Goal: Task Accomplishment & Management: Use online tool/utility

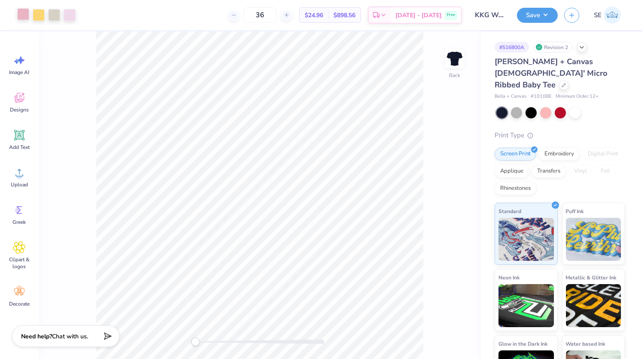
click at [25, 18] on div at bounding box center [23, 14] width 12 height 12
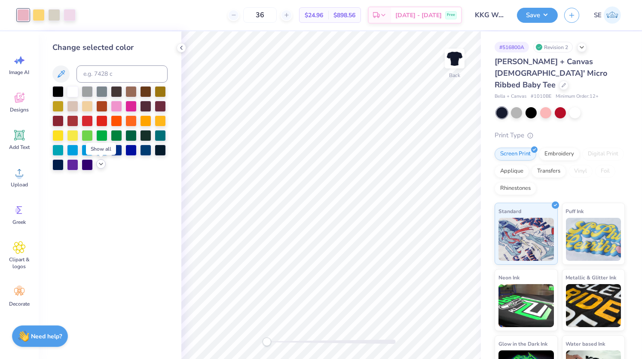
click at [104, 165] on icon at bounding box center [101, 163] width 7 height 7
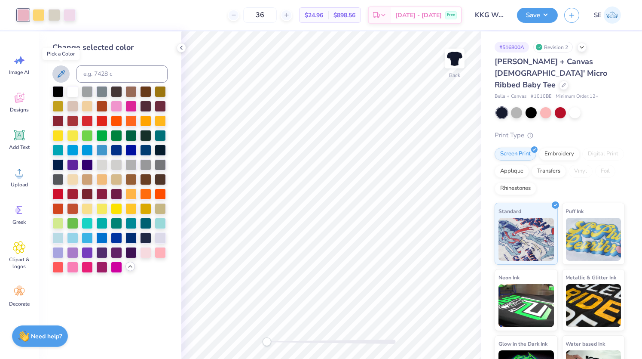
click at [58, 73] on icon at bounding box center [61, 74] width 10 height 10
click at [64, 73] on icon at bounding box center [61, 73] width 7 height 7
click at [110, 74] on input at bounding box center [122, 73] width 91 height 17
type input "n"
click at [145, 151] on div at bounding box center [145, 149] width 11 height 11
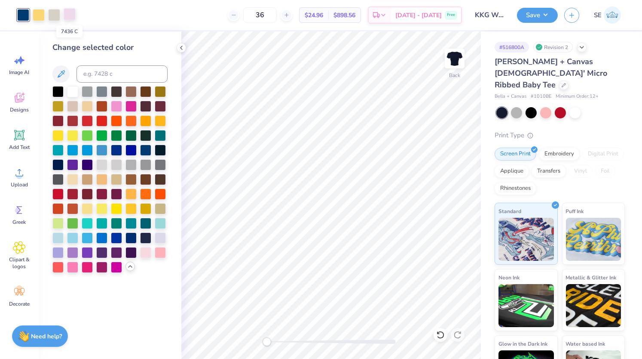
click at [69, 13] on div at bounding box center [70, 14] width 12 height 12
click at [99, 149] on div at bounding box center [101, 149] width 11 height 11
click at [574, 106] on div at bounding box center [575, 111] width 11 height 11
click at [438, 334] on icon at bounding box center [440, 334] width 9 height 9
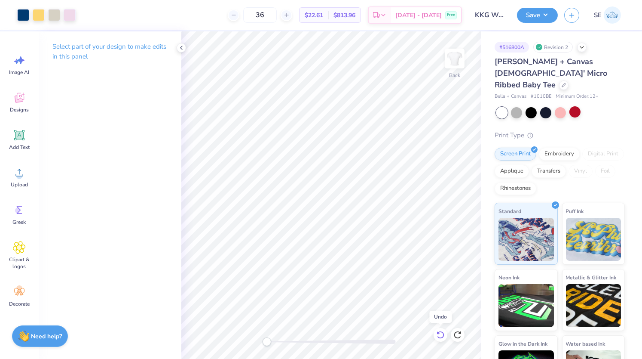
click at [440, 333] on icon at bounding box center [440, 334] width 9 height 9
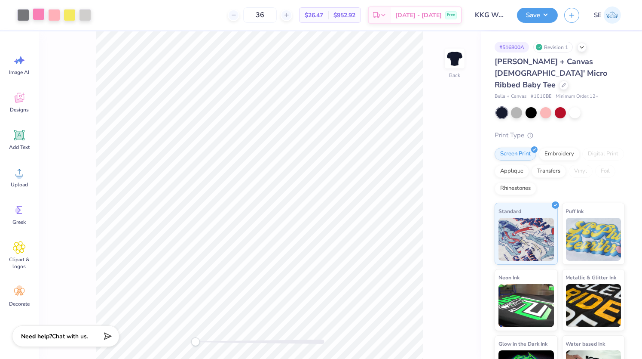
click at [39, 16] on div at bounding box center [39, 14] width 12 height 12
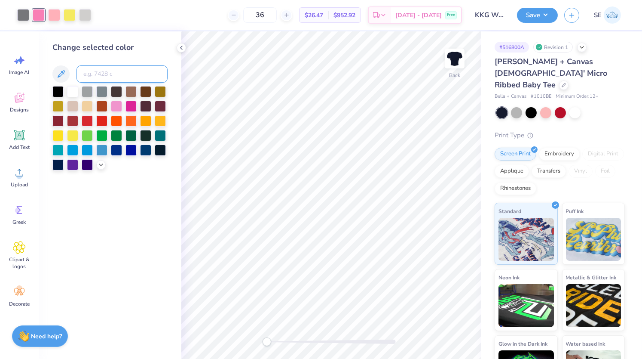
click at [95, 73] on input at bounding box center [122, 73] width 91 height 17
type input "541"
click at [54, 15] on div at bounding box center [54, 14] width 12 height 12
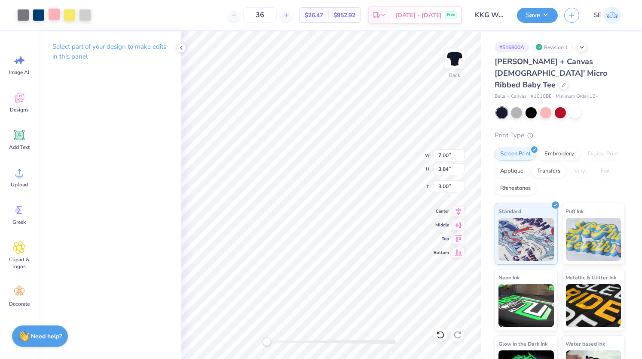
click at [52, 16] on div at bounding box center [54, 14] width 12 height 12
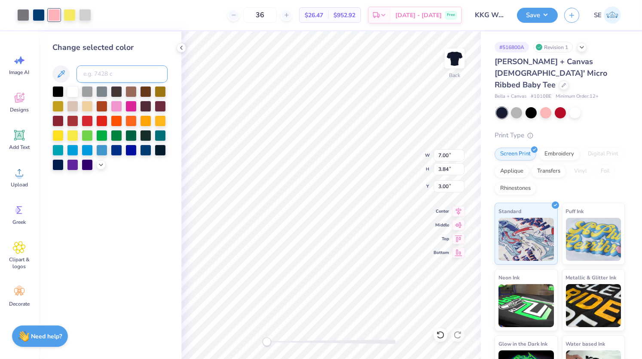
click at [104, 79] on input at bounding box center [122, 73] width 91 height 17
type input "541"
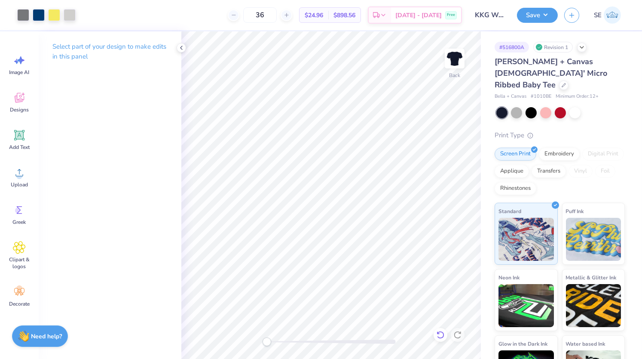
click at [440, 334] on icon at bounding box center [440, 334] width 9 height 9
click at [442, 337] on icon at bounding box center [440, 335] width 7 height 8
click at [442, 335] on icon at bounding box center [440, 334] width 9 height 9
click at [54, 16] on div at bounding box center [54, 14] width 12 height 12
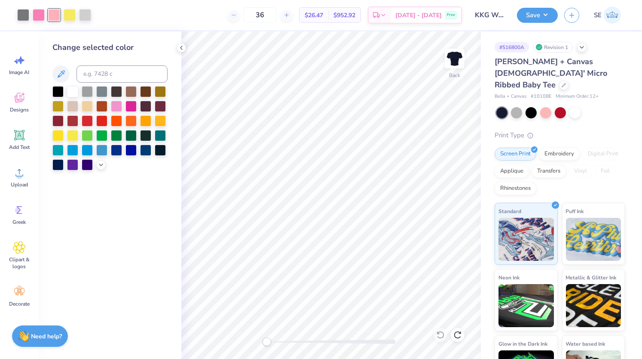
click at [90, 65] on div "Change selected color" at bounding box center [109, 106] width 115 height 129
click at [95, 71] on input at bounding box center [122, 73] width 91 height 17
type input "541"
click at [33, 13] on div at bounding box center [39, 14] width 12 height 12
click at [102, 149] on div at bounding box center [101, 149] width 11 height 11
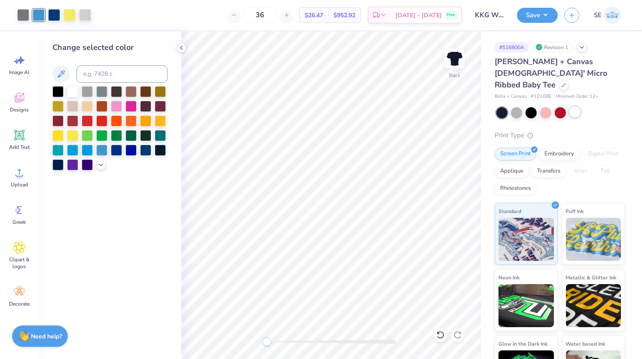
click at [576, 106] on div at bounding box center [575, 111] width 11 height 11
click at [184, 47] on icon at bounding box center [181, 47] width 7 height 7
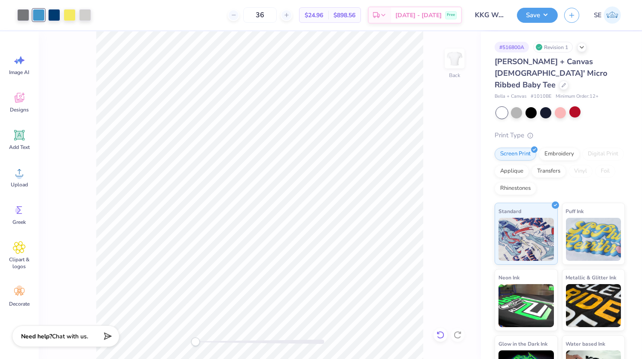
click at [439, 334] on icon at bounding box center [440, 334] width 9 height 9
click at [439, 334] on div "Back" at bounding box center [260, 194] width 442 height 327
click at [441, 334] on div "Back" at bounding box center [260, 194] width 442 height 327
click at [548, 106] on div at bounding box center [546, 111] width 11 height 11
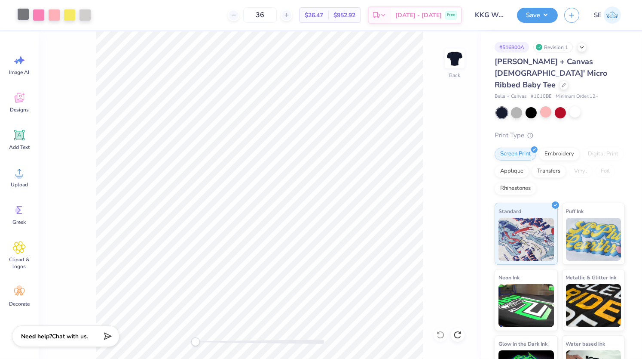
click at [19, 13] on div at bounding box center [23, 14] width 12 height 12
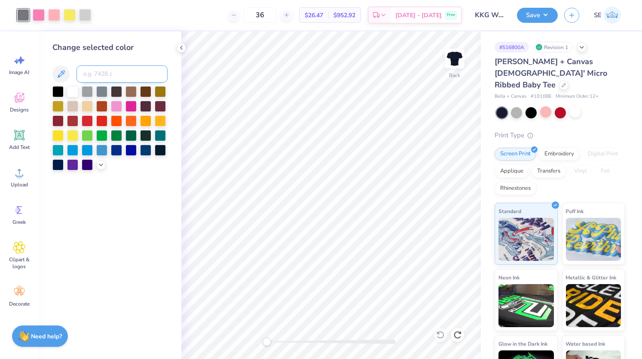
click at [106, 67] on input at bounding box center [122, 73] width 91 height 17
type input "cool gray 2"
click at [182, 46] on icon at bounding box center [181, 47] width 7 height 7
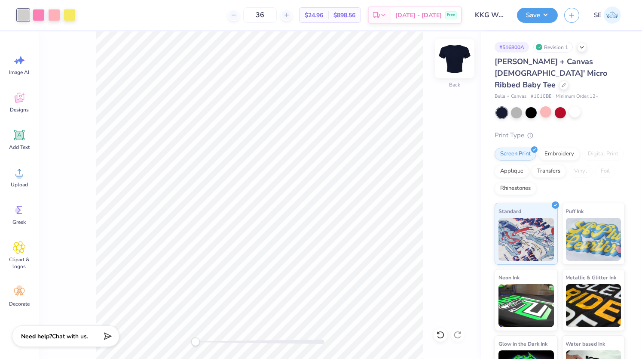
click at [457, 58] on img at bounding box center [455, 58] width 34 height 34
click at [457, 58] on img at bounding box center [454, 58] width 17 height 17
click at [23, 18] on div at bounding box center [23, 14] width 12 height 12
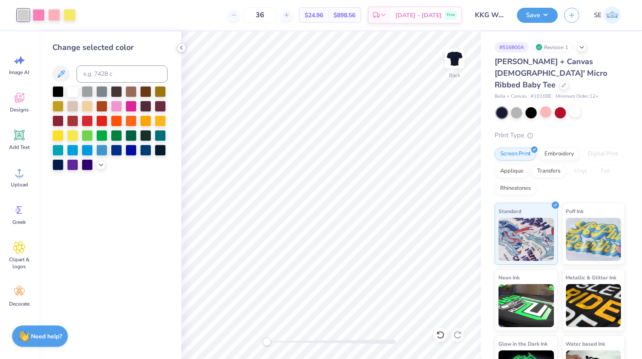
click at [178, 45] on icon at bounding box center [181, 47] width 7 height 7
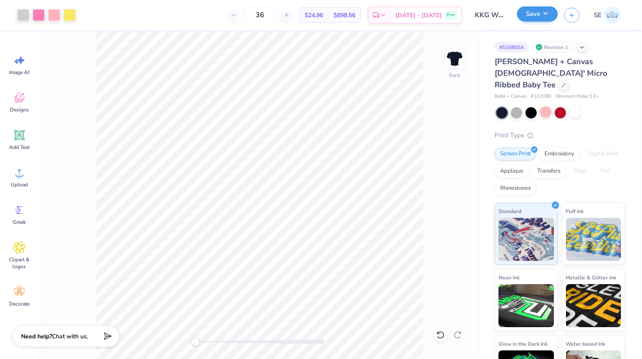
click at [534, 15] on button "Save" at bounding box center [537, 13] width 41 height 15
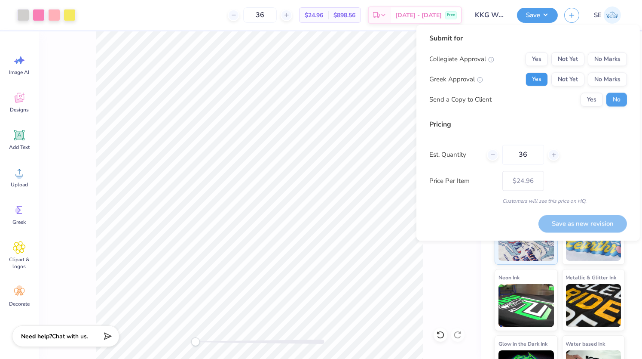
click at [534, 76] on button "Yes" at bounding box center [537, 80] width 22 height 14
click at [615, 60] on button "No Marks" at bounding box center [607, 59] width 39 height 14
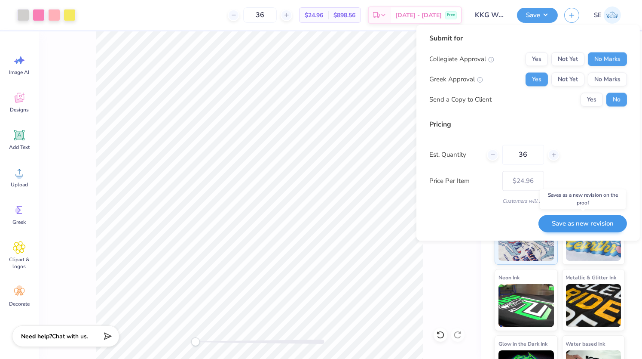
click at [586, 227] on button "Save as new revision" at bounding box center [583, 224] width 89 height 18
type input "$24.96"
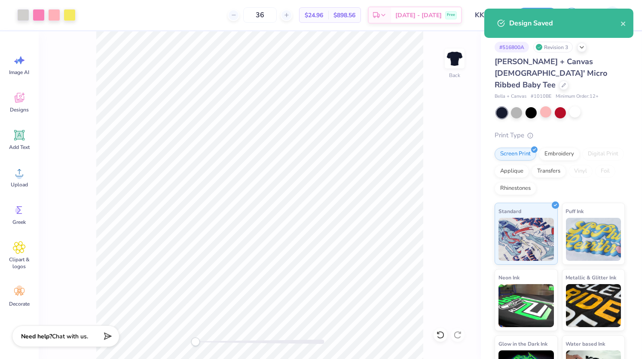
click at [588, 107] on div at bounding box center [561, 112] width 129 height 11
click at [575, 106] on div at bounding box center [575, 111] width 11 height 11
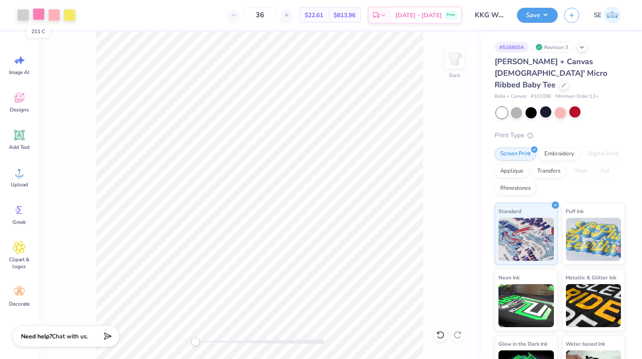
click at [41, 14] on div at bounding box center [39, 14] width 12 height 12
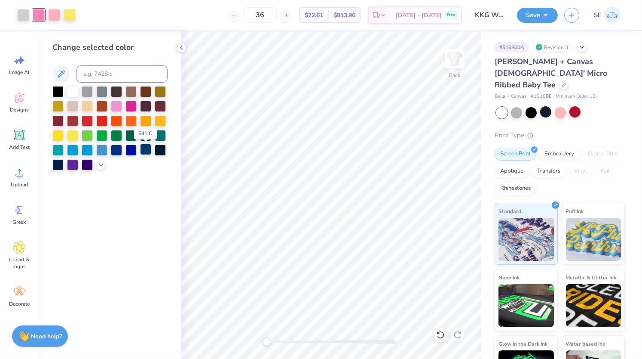
click at [146, 151] on div at bounding box center [145, 149] width 11 height 11
click at [438, 335] on icon at bounding box center [440, 334] width 9 height 9
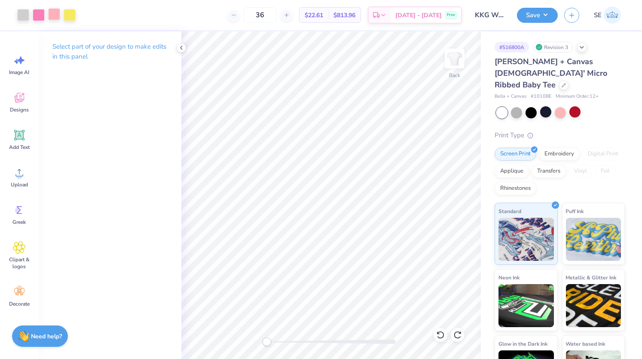
click at [56, 15] on div at bounding box center [54, 14] width 12 height 12
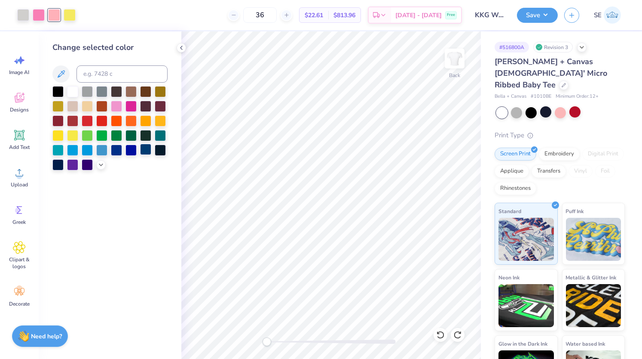
click at [144, 153] on div at bounding box center [145, 149] width 11 height 11
click at [41, 15] on div at bounding box center [39, 14] width 12 height 12
click at [99, 147] on div at bounding box center [101, 149] width 11 height 11
click at [179, 47] on icon at bounding box center [181, 47] width 7 height 7
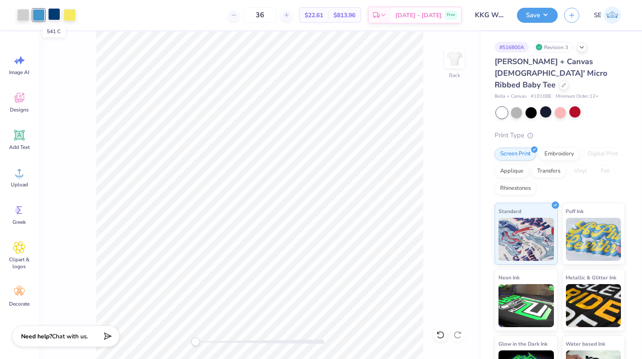
click at [51, 11] on div at bounding box center [54, 14] width 12 height 12
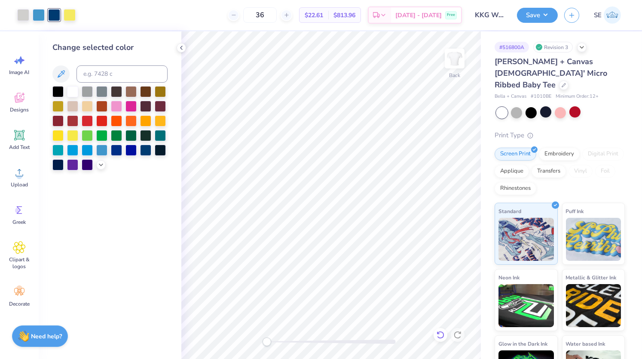
click at [438, 330] on icon at bounding box center [440, 334] width 9 height 9
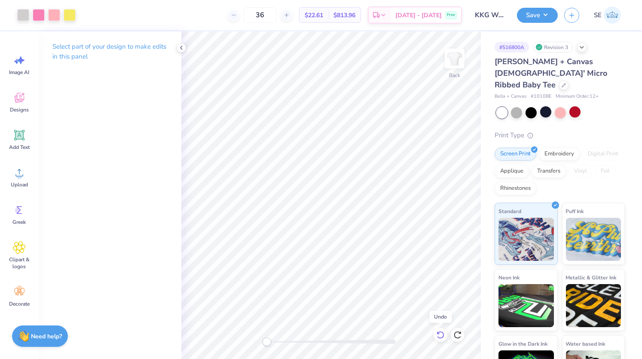
click at [438, 330] on icon at bounding box center [440, 334] width 9 height 9
click at [455, 332] on icon at bounding box center [458, 334] width 9 height 9
click at [179, 48] on icon at bounding box center [181, 47] width 7 height 7
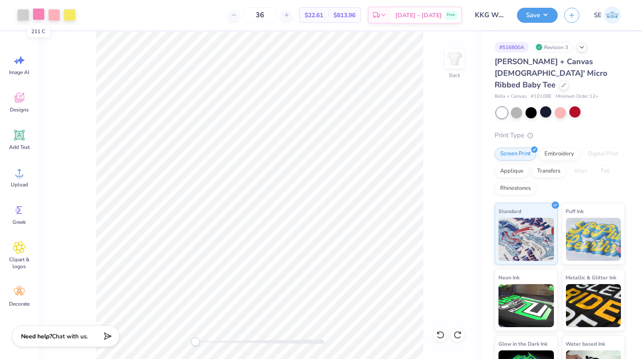
click at [36, 13] on div at bounding box center [39, 14] width 12 height 12
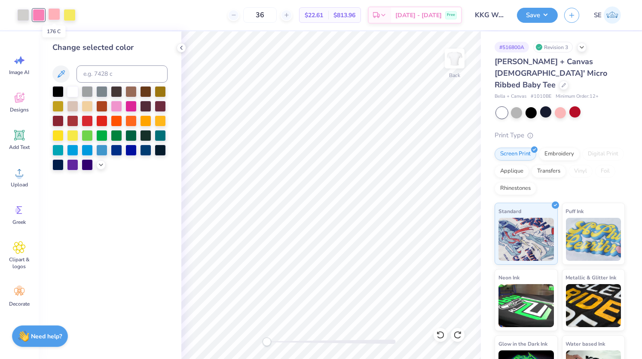
click at [55, 13] on div at bounding box center [54, 14] width 12 height 12
click at [108, 78] on input at bounding box center [122, 73] width 91 height 17
type input "211"
click at [441, 332] on icon at bounding box center [440, 335] width 7 height 8
click at [56, 18] on div at bounding box center [54, 14] width 12 height 12
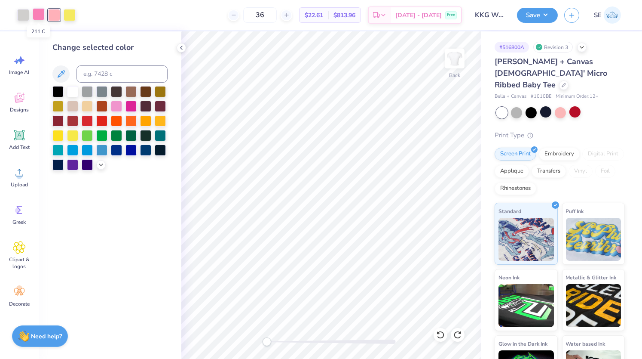
click at [39, 12] on div at bounding box center [39, 14] width 12 height 12
click at [101, 101] on div at bounding box center [101, 105] width 11 height 11
click at [52, 13] on div at bounding box center [54, 14] width 12 height 12
click at [113, 74] on input at bounding box center [122, 73] width 91 height 17
type input "211"
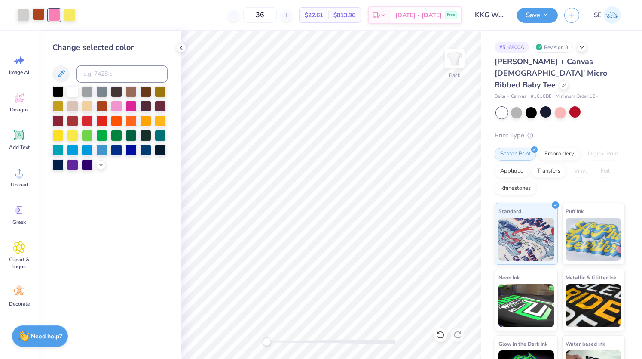
click at [38, 16] on div at bounding box center [39, 14] width 12 height 12
click at [105, 77] on input at bounding box center [122, 73] width 91 height 17
type input "176"
click at [181, 46] on icon at bounding box center [181, 47] width 7 height 7
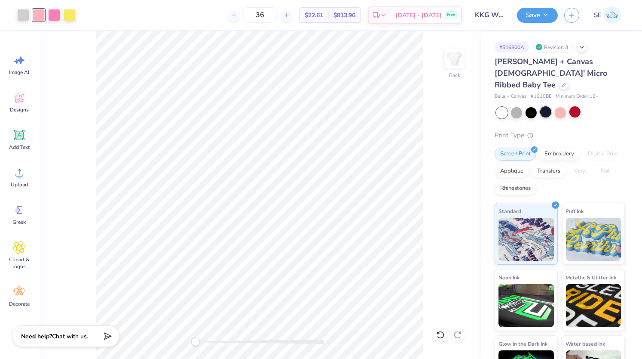
click at [545, 106] on div at bounding box center [546, 111] width 11 height 11
click at [440, 333] on icon at bounding box center [440, 334] width 9 height 9
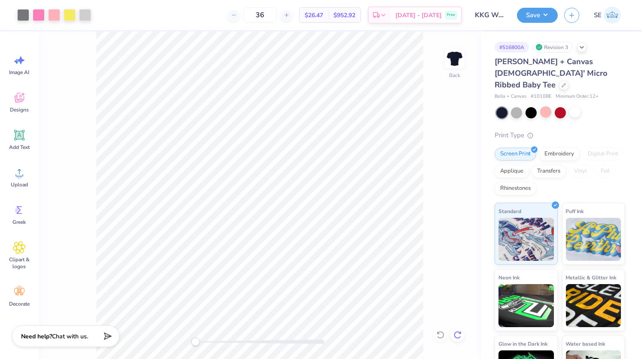
click at [459, 331] on icon at bounding box center [458, 334] width 9 height 9
click at [576, 106] on div at bounding box center [575, 111] width 11 height 11
click at [546, 106] on div at bounding box center [546, 111] width 11 height 11
click at [526, 5] on div "Save SE" at bounding box center [579, 15] width 125 height 30
click at [577, 106] on div at bounding box center [575, 111] width 11 height 11
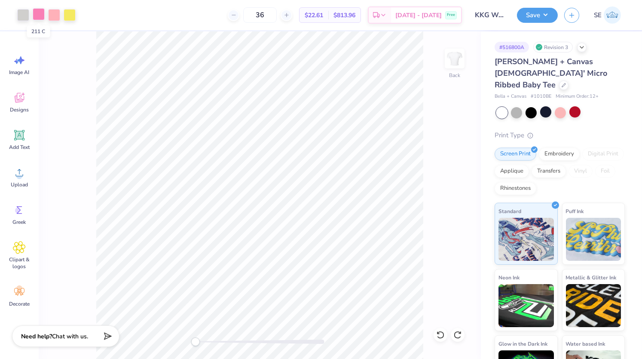
click at [38, 12] on div at bounding box center [39, 14] width 12 height 12
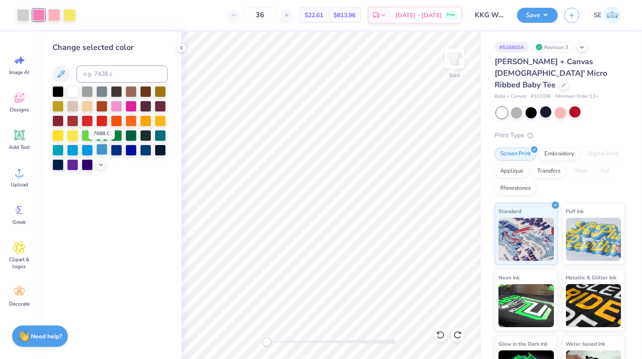
click at [101, 150] on div at bounding box center [101, 149] width 11 height 11
click at [52, 13] on div at bounding box center [54, 14] width 12 height 12
click at [144, 148] on div at bounding box center [145, 149] width 11 height 11
click at [181, 48] on polyline at bounding box center [182, 47] width 2 height 3
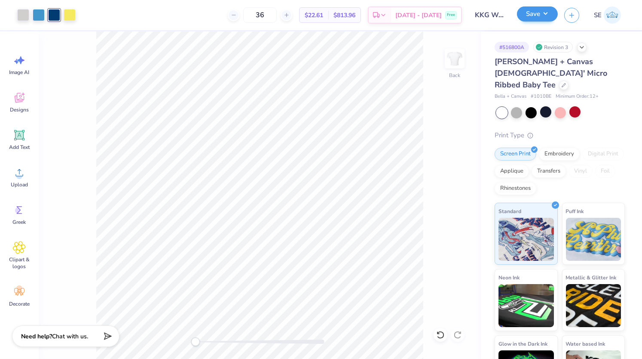
click at [529, 15] on button "Save" at bounding box center [537, 13] width 41 height 15
click at [432, 75] on div "Back W 7.54 7.54 " H 4.14 4.14 " Y 3.00 3.00 " Center Middle Top Bottom" at bounding box center [260, 194] width 442 height 327
click at [532, 15] on button "Save" at bounding box center [537, 13] width 41 height 15
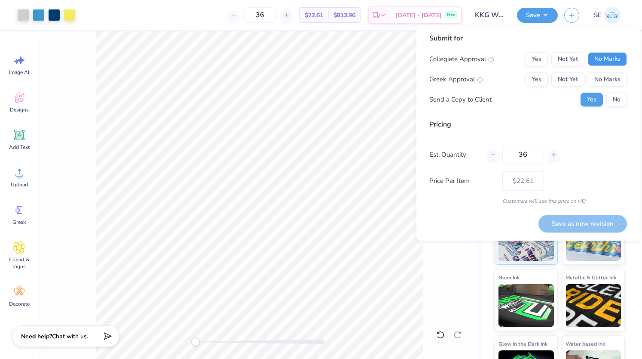
click at [606, 57] on button "No Marks" at bounding box center [607, 59] width 39 height 14
click at [535, 77] on button "Yes" at bounding box center [537, 80] width 22 height 14
click at [618, 99] on button "No" at bounding box center [617, 100] width 21 height 14
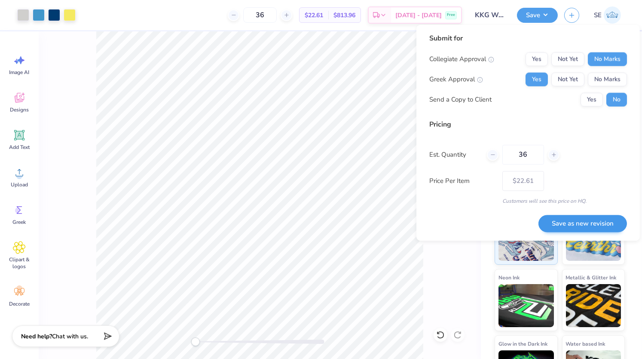
click at [590, 221] on button "Save as new revision" at bounding box center [583, 224] width 89 height 18
type input "$22.61"
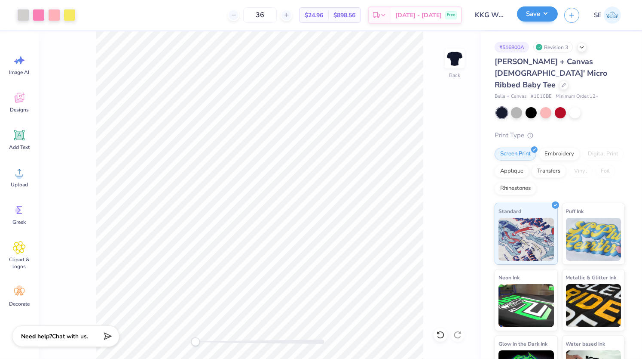
click at [536, 15] on button "Save" at bounding box center [537, 13] width 41 height 15
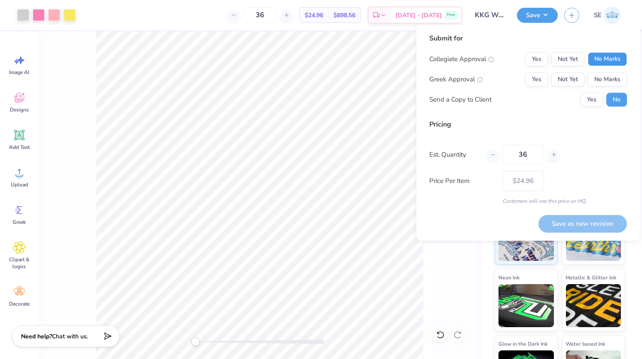
click at [609, 56] on button "No Marks" at bounding box center [607, 59] width 39 height 14
click at [535, 78] on button "Yes" at bounding box center [537, 80] width 22 height 14
click at [577, 220] on button "Save as new revision" at bounding box center [583, 224] width 89 height 18
type input "$24.96"
